Goal: Task Accomplishment & Management: Manage account settings

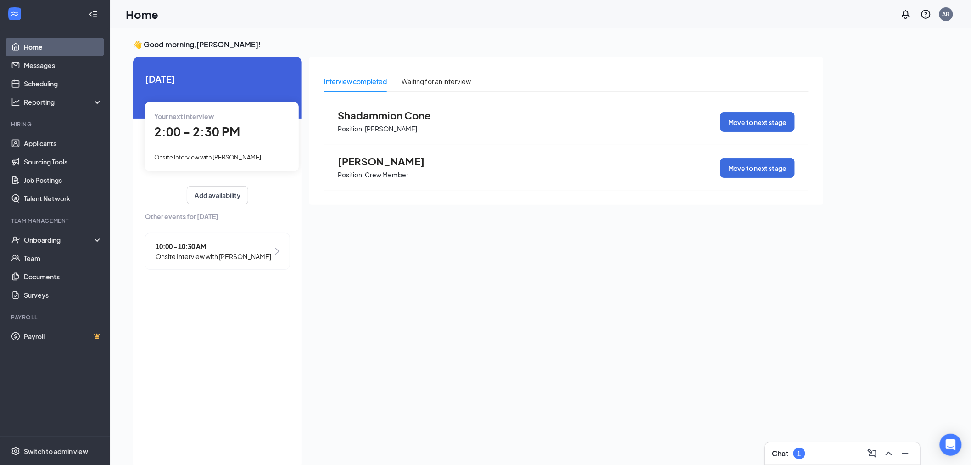
click at [236, 260] on span "Onsite Interview with [PERSON_NAME]" at bounding box center [214, 256] width 116 height 10
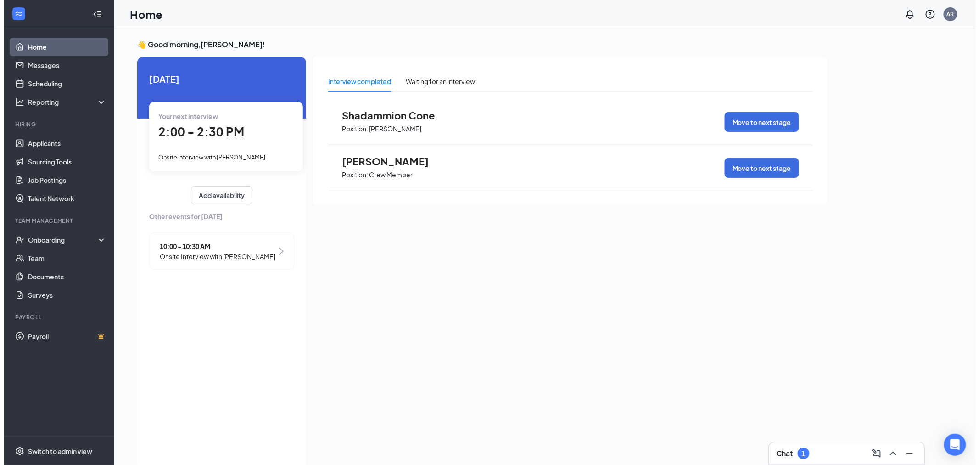
scroll to position [3, 0]
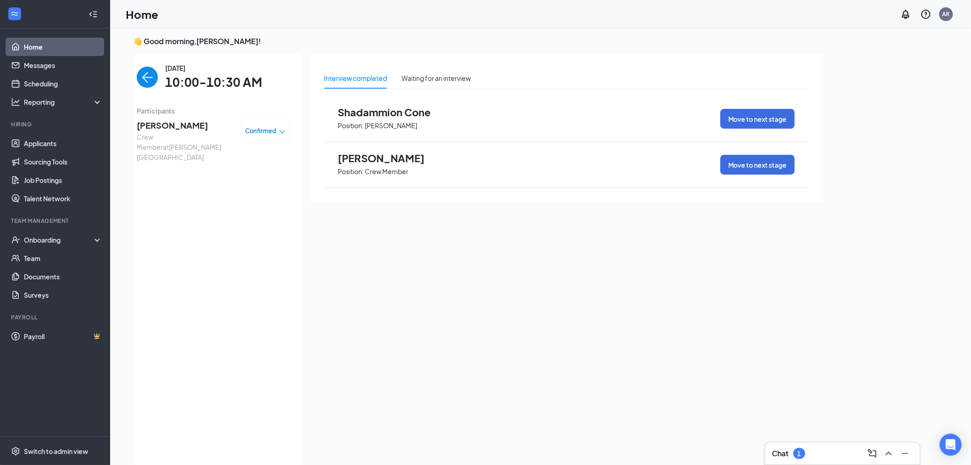
click at [262, 130] on span "Confirmed" at bounding box center [261, 130] width 31 height 9
click at [251, 188] on span "Mark as no-show" at bounding box center [240, 189] width 51 height 10
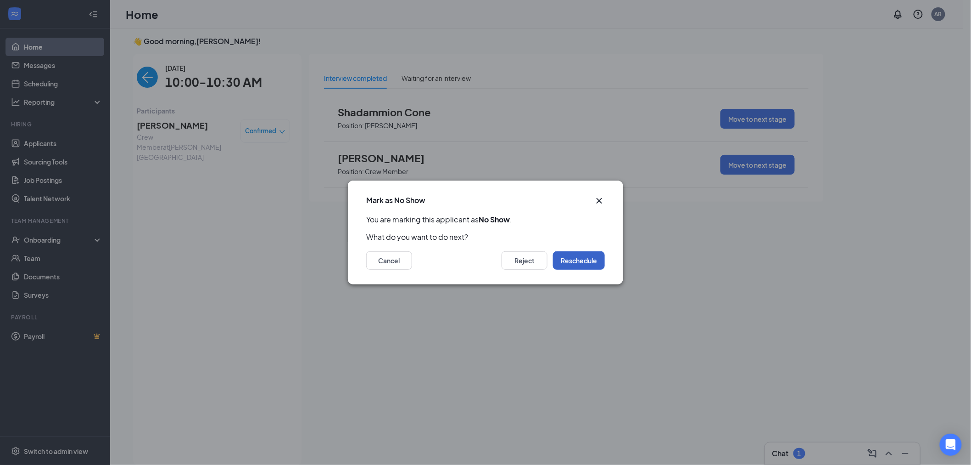
click at [569, 257] on button "Reschedule" at bounding box center [579, 260] width 52 height 18
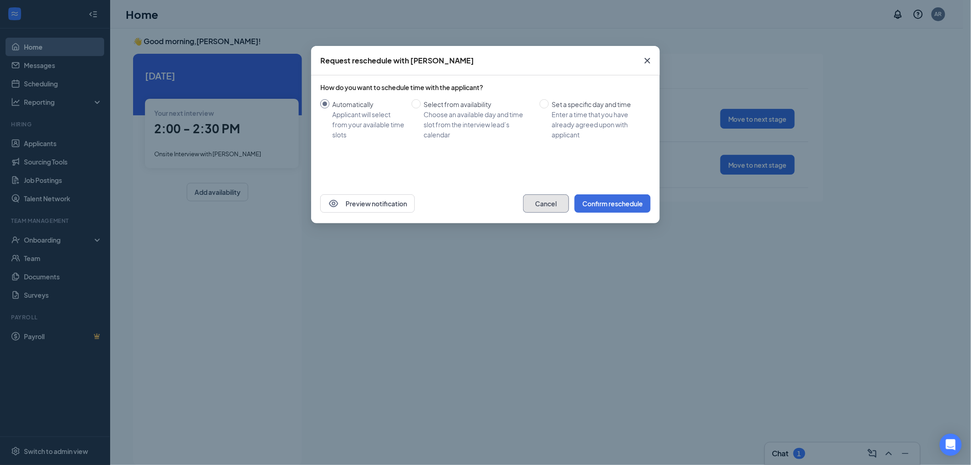
click at [559, 203] on button "Cancel" at bounding box center [546, 203] width 46 height 18
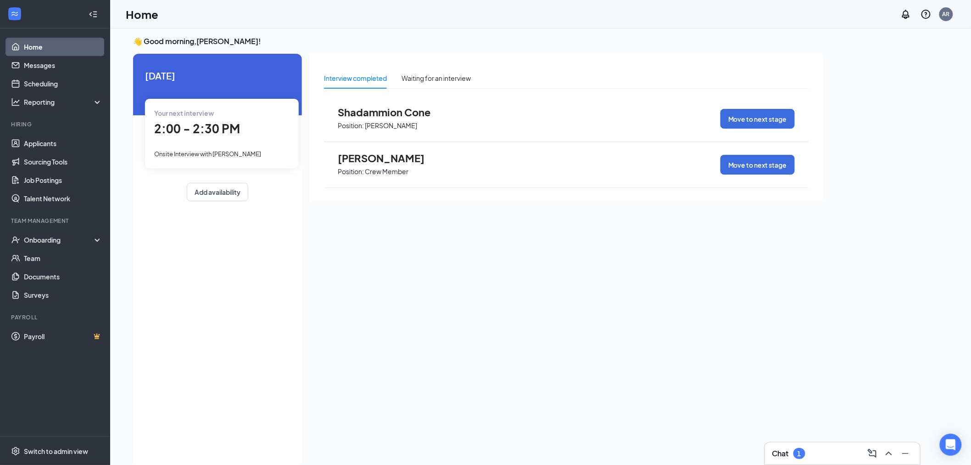
click at [209, 129] on span "2:00 - 2:30 PM" at bounding box center [197, 128] width 86 height 15
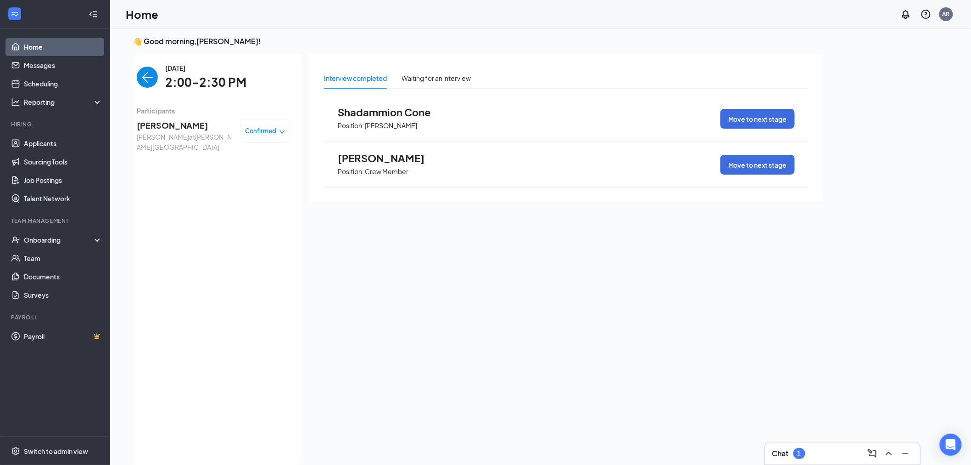
click at [149, 127] on span "[PERSON_NAME]" at bounding box center [185, 125] width 96 height 13
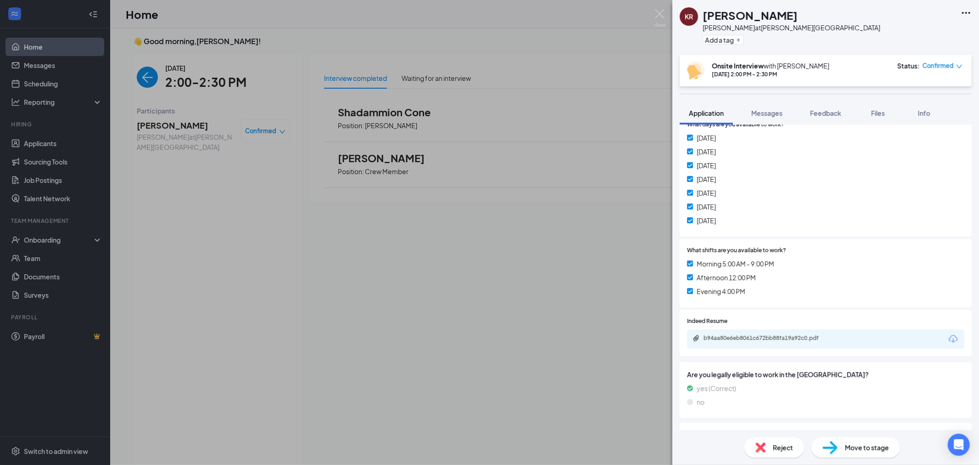
scroll to position [204, 0]
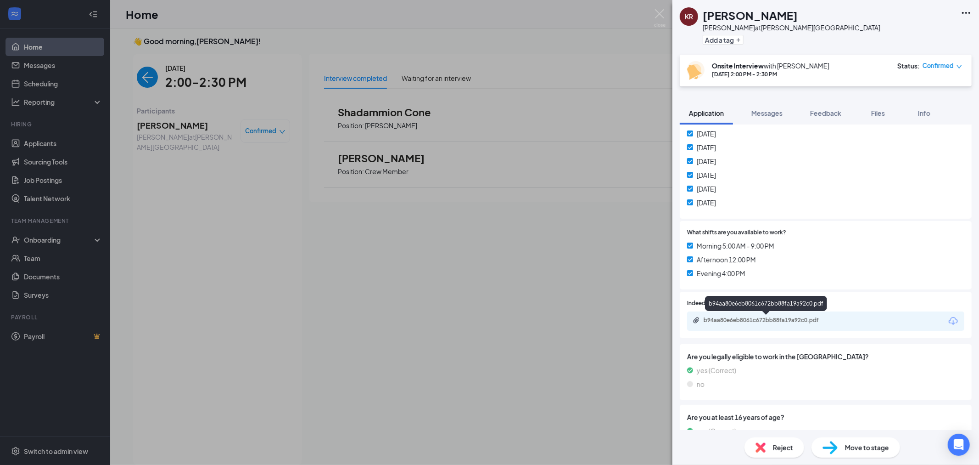
click at [811, 316] on div "b94aa80e6eb8061c672bb88fa19a92c0.pdf" at bounding box center [768, 319] width 129 height 7
